Goal: Find specific page/section: Find specific page/section

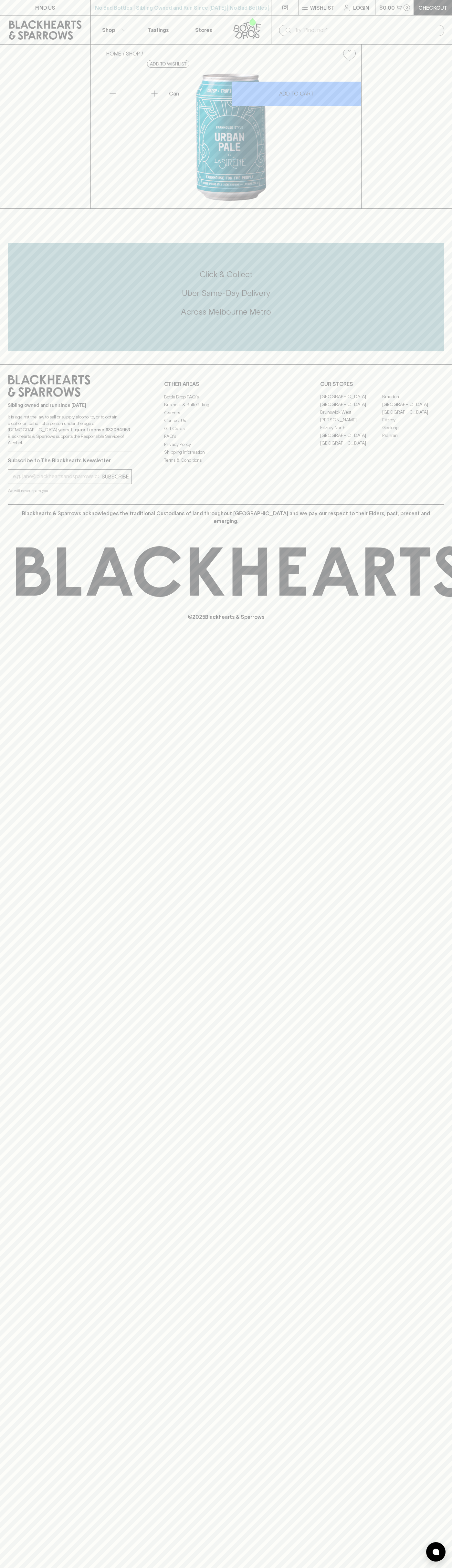
click at [190, 29] on link "Stores" at bounding box center [203, 29] width 45 height 29
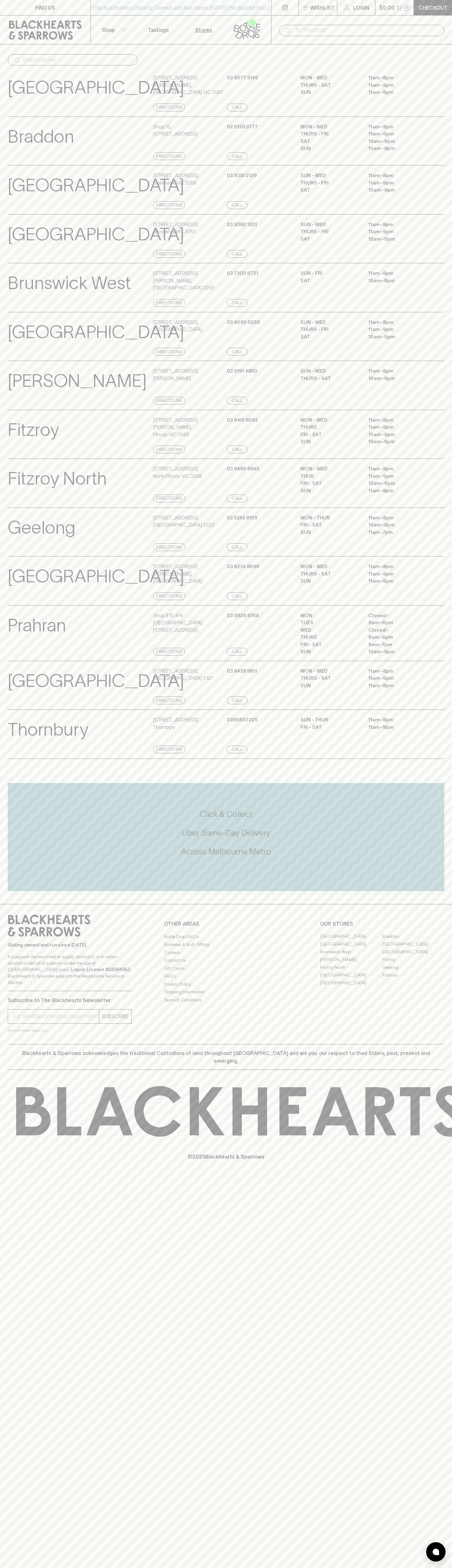
click at [447, 1406] on div "FIND US | No Bad Bottles | Sibling Owned and Run Since 2006 | No Bad Bottles | …" at bounding box center [226, 784] width 452 height 1568
click at [237, 1567] on html "FIND US | No Bad Bottles | Sibling Owned and Run Since 2006 | No Bad Bottles | …" at bounding box center [226, 784] width 452 height 1568
click at [19, 249] on div "Brunswick East View Store Details" at bounding box center [80, 239] width 144 height 37
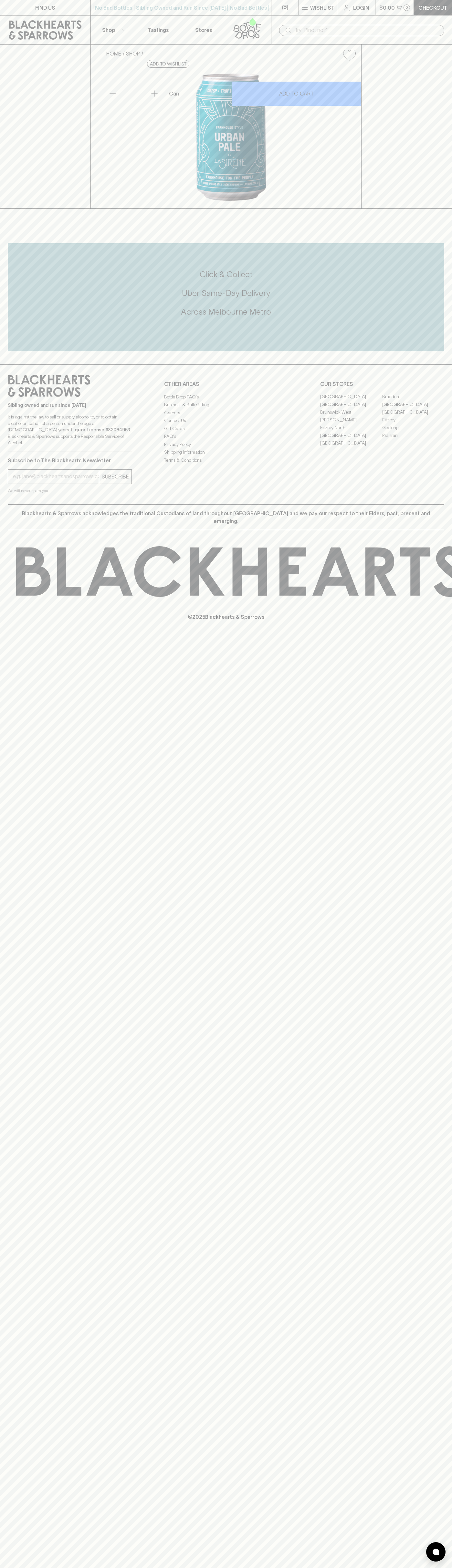
click at [351, 439] on link "[GEOGRAPHIC_DATA]" at bounding box center [351, 435] width 62 height 8
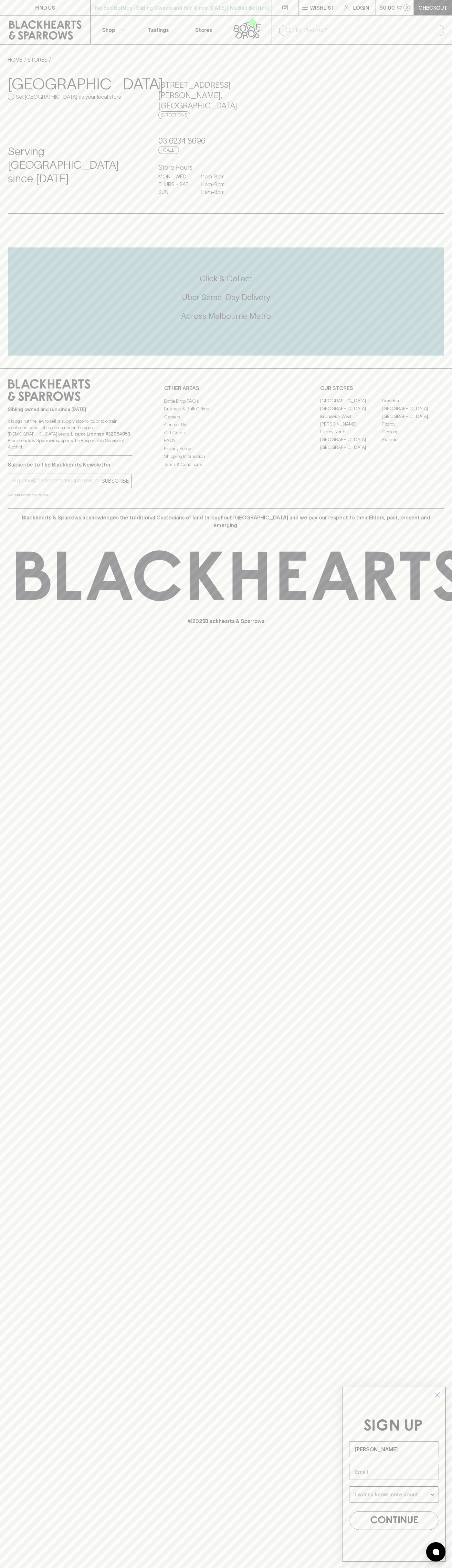
type input "John Smith"
